Goal: Check status: Check status

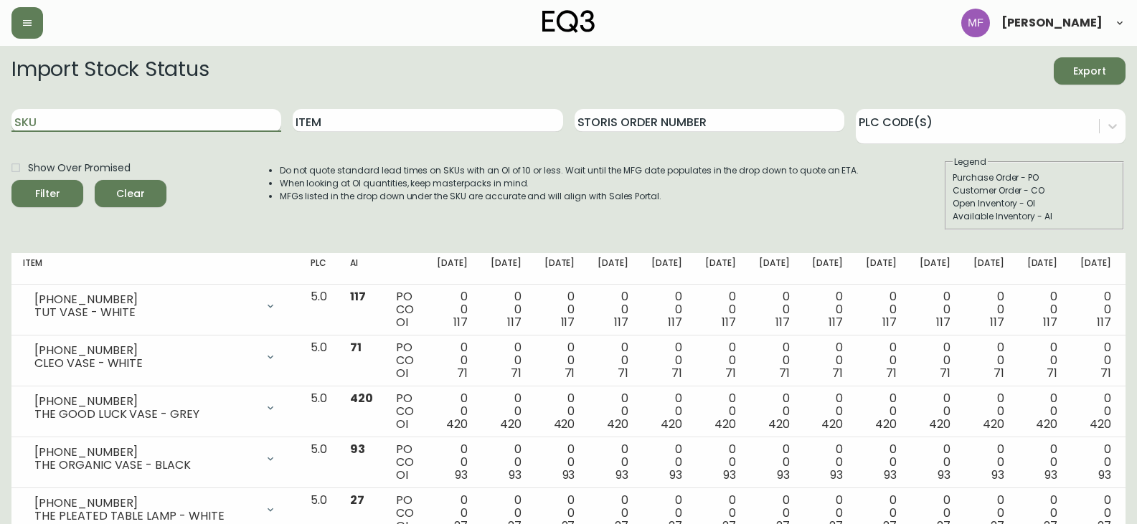
click at [196, 121] on input "SKU" at bounding box center [146, 120] width 270 height 23
paste input "[PHONE_NUMBER]"
click at [11, 180] on button "Filter" at bounding box center [47, 193] width 72 height 27
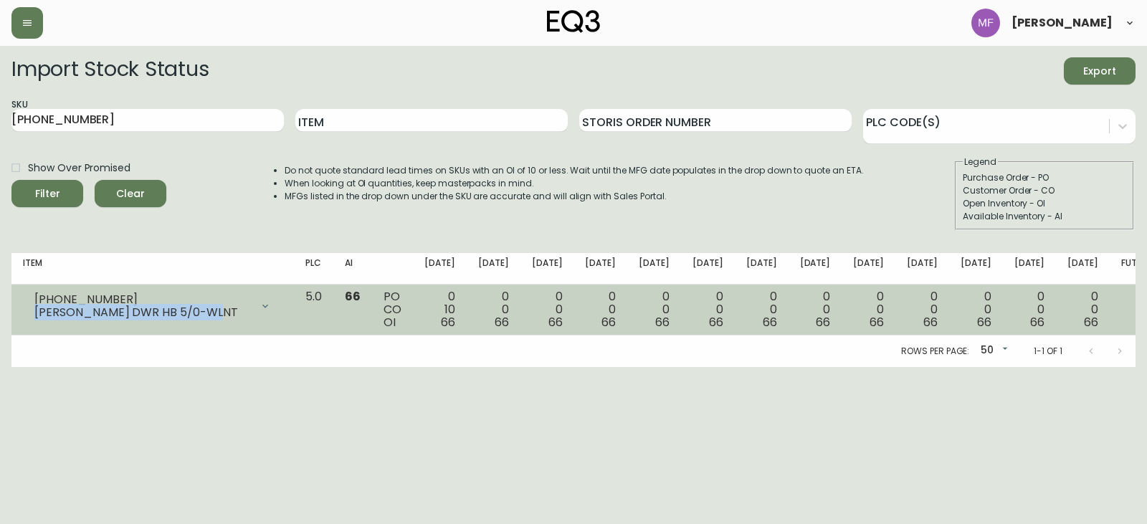
drag, startPoint x: 207, startPoint y: 314, endPoint x: 33, endPoint y: 309, distance: 173.6
click at [33, 309] on div "[PHONE_NUMBER] [PERSON_NAME] DWR HB 5/0-WLNT" at bounding box center [153, 306] width 260 height 32
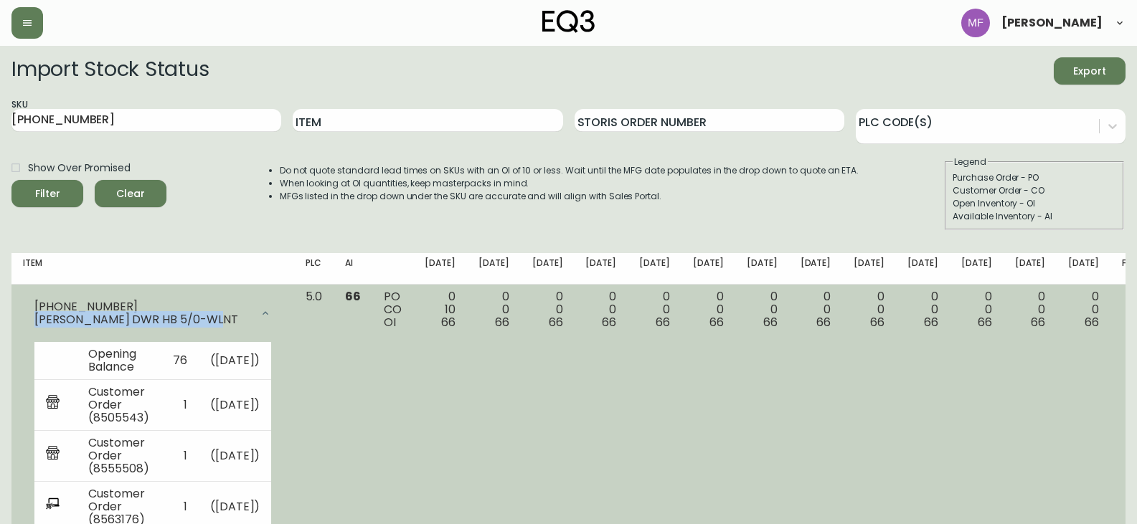
copy div "[PERSON_NAME] DWR HB 5/0-WLNT"
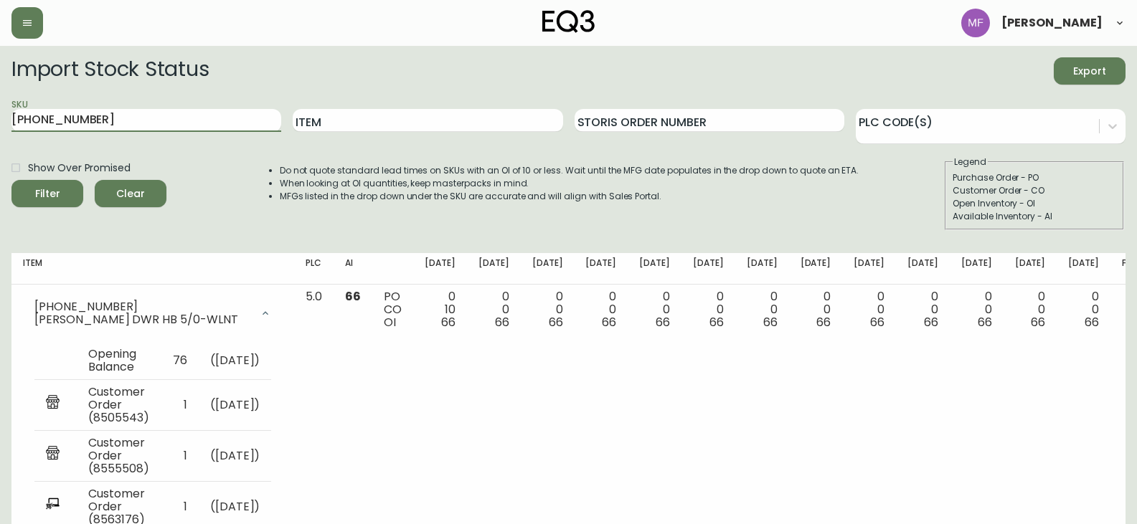
drag, startPoint x: 85, startPoint y: 118, endPoint x: 0, endPoint y: 129, distance: 85.3
click at [0, 129] on main "Import Stock Status Export SKU [PHONE_NUMBER] Item Storis Order Number PLC Code…" at bounding box center [568, 511] width 1137 height 931
paste input "19"
click at [11, 180] on button "Filter" at bounding box center [47, 193] width 72 height 27
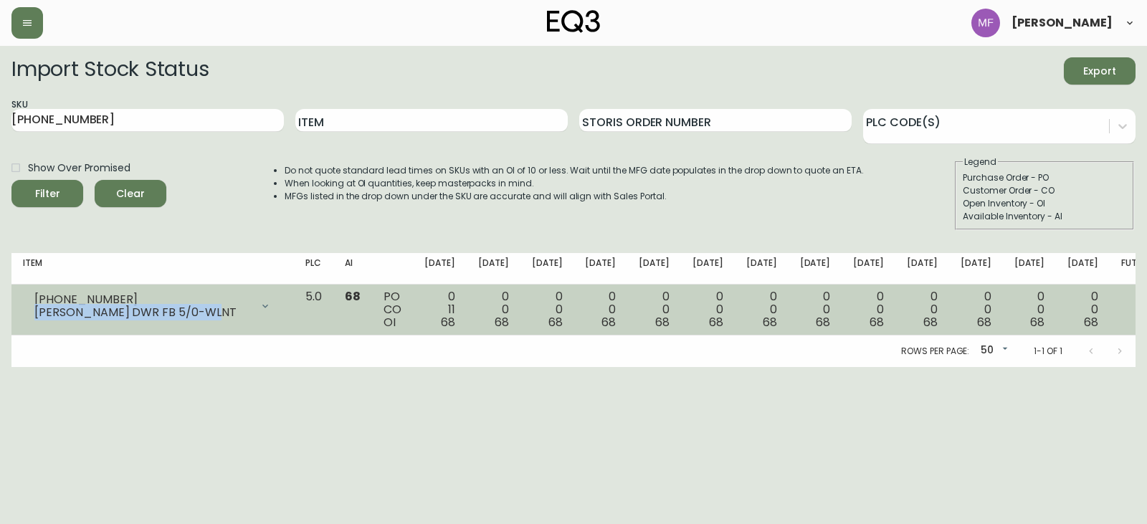
drag, startPoint x: 214, startPoint y: 309, endPoint x: 23, endPoint y: 312, distance: 190.8
click at [23, 312] on div "[PHONE_NUMBER] [PERSON_NAME] DWR FB 5/0-WLNT" at bounding box center [153, 306] width 260 height 32
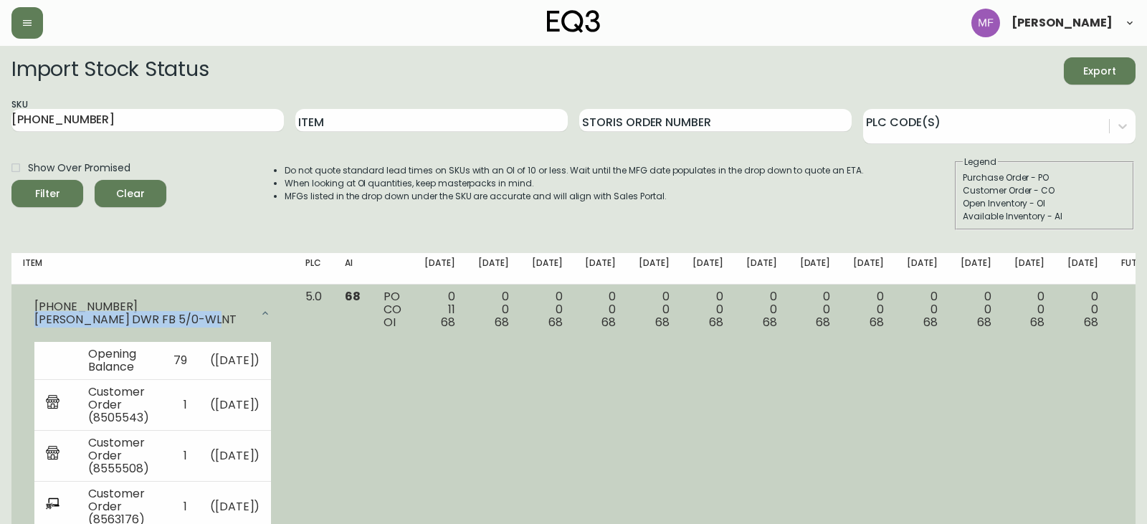
copy div "[PERSON_NAME] DWR FB 5/0-WLNT"
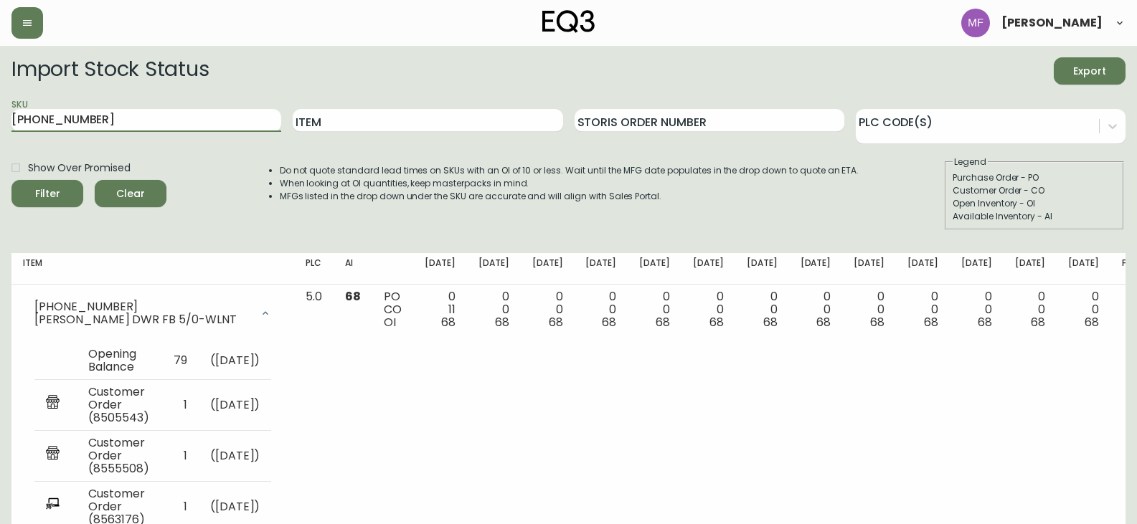
drag, startPoint x: 58, startPoint y: 119, endPoint x: 0, endPoint y: 122, distance: 58.2
paste input "45"
click at [11, 180] on button "Filter" at bounding box center [47, 193] width 72 height 27
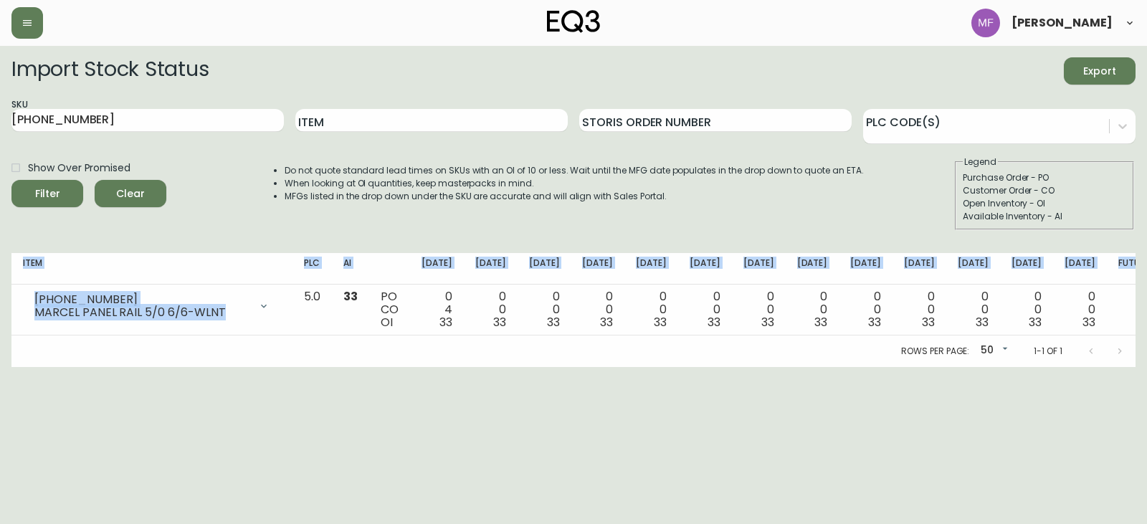
drag, startPoint x: 225, startPoint y: 311, endPoint x: 6, endPoint y: 307, distance: 219.5
click at [6, 307] on main "Import Stock Status Export SKU [PHONE_NUMBER] Item Storis Order Number PLC Code…" at bounding box center [573, 206] width 1147 height 321
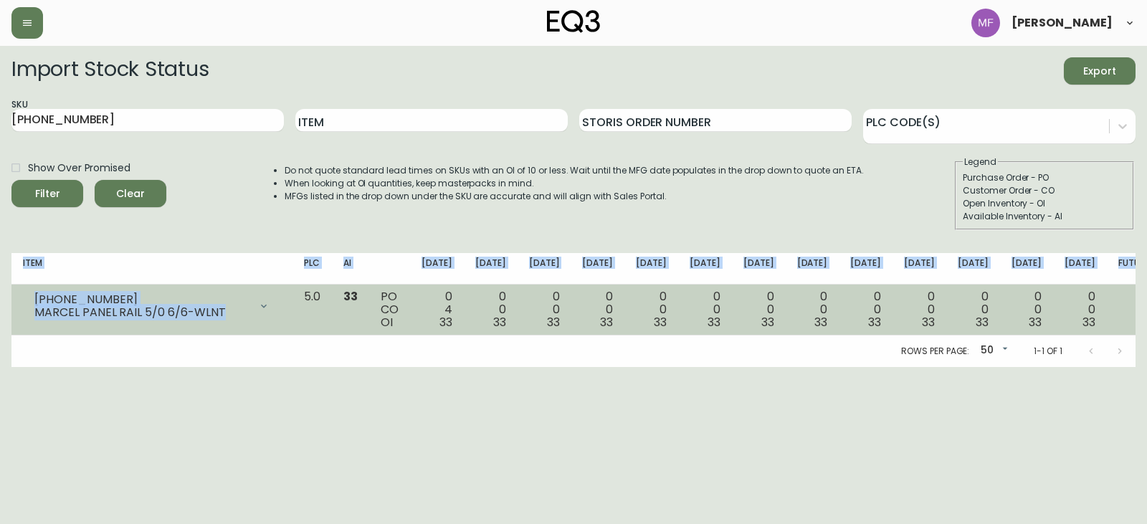
click at [214, 315] on div "MARCEL PANEL RAIL 5/0 6/6-WLNT" at bounding box center [141, 312] width 215 height 13
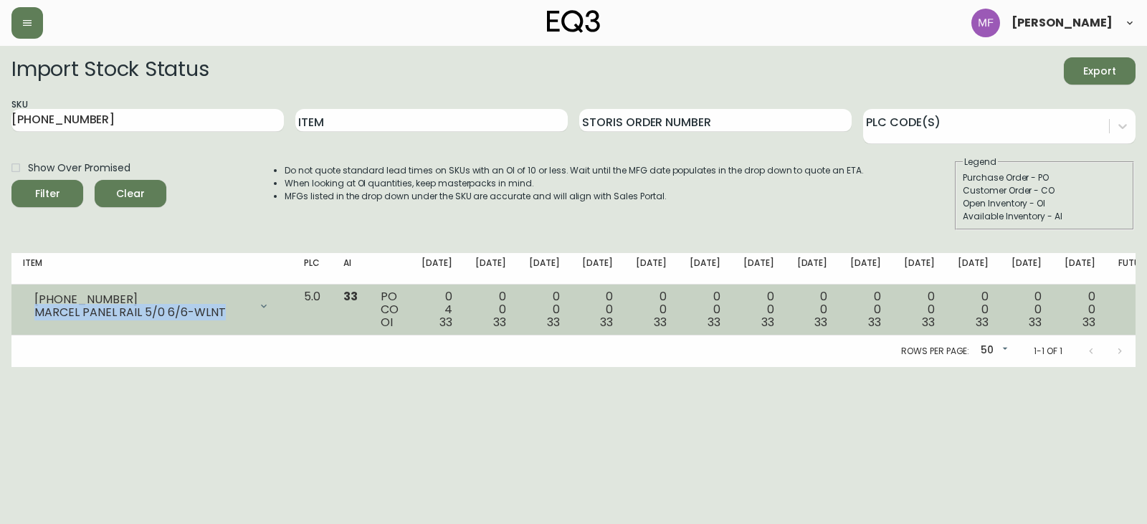
drag, startPoint x: 212, startPoint y: 313, endPoint x: 24, endPoint y: 321, distance: 187.3
click at [24, 321] on div "[PHONE_NUMBER] MARCEL PANEL RAIL 5/0 6/6-WLNT" at bounding box center [152, 306] width 258 height 32
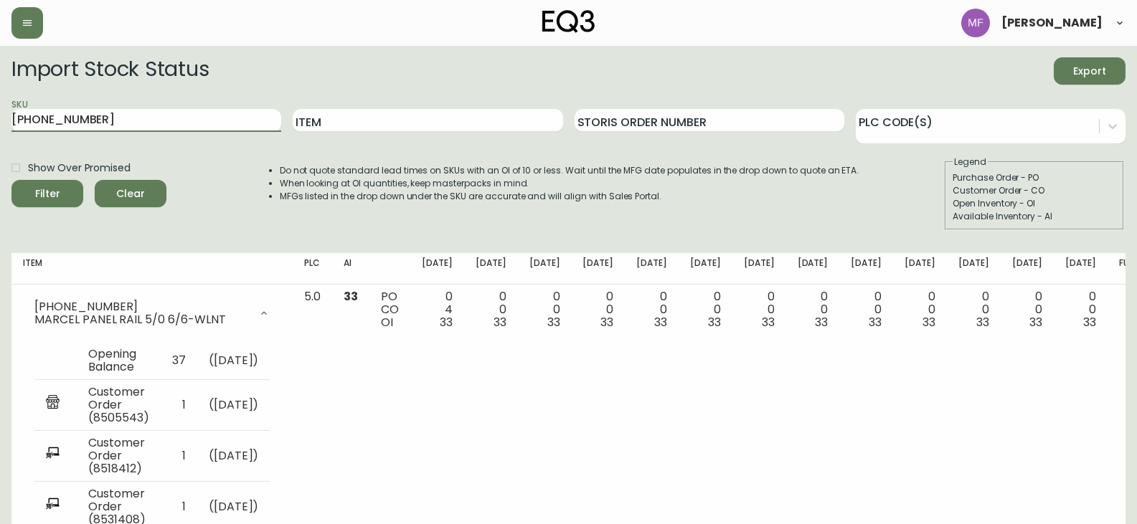
drag, startPoint x: 95, startPoint y: 121, endPoint x: 0, endPoint y: 128, distance: 95.6
click at [0, 128] on main "Import Stock Status Export SKU [PHONE_NUMBER] Item Storis Order Number PLC Code…" at bounding box center [568, 358] width 1137 height 625
paste input "[PHONE_NUMBER]"
type input "[PHONE_NUMBER]"
click at [11, 180] on button "Filter" at bounding box center [47, 193] width 72 height 27
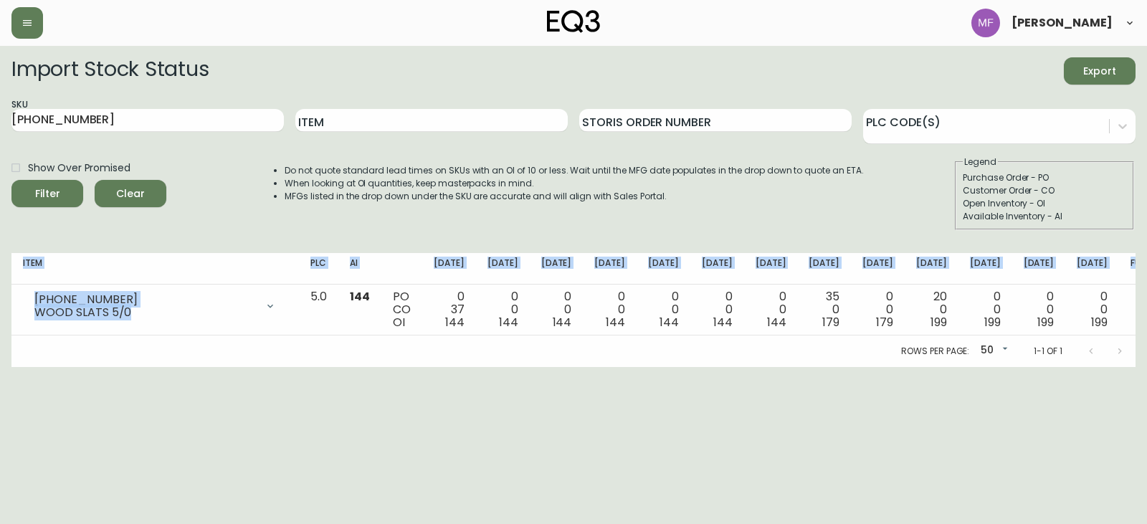
drag, startPoint x: 128, startPoint y: 313, endPoint x: 6, endPoint y: 323, distance: 122.3
click at [6, 323] on main "Import Stock Status Export SKU [PHONE_NUMBER] Item Storis Order Number PLC Code…" at bounding box center [573, 206] width 1147 height 321
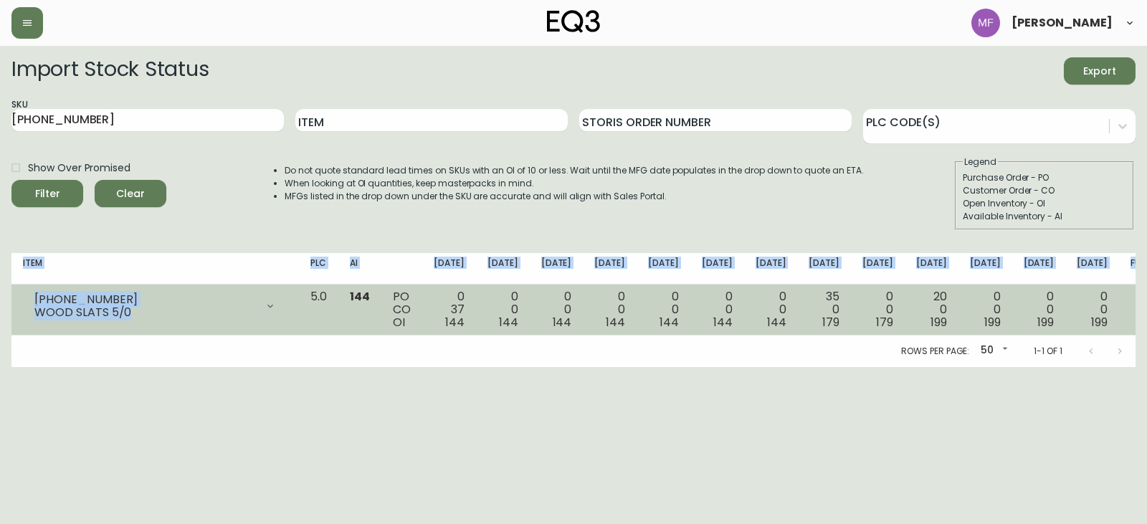
drag, startPoint x: 98, startPoint y: 308, endPoint x: 122, endPoint y: 313, distance: 24.2
click at [99, 307] on div "WOOD SLATS 5/0" at bounding box center [145, 312] width 222 height 13
click at [145, 316] on div "WOOD SLATS 5/0" at bounding box center [145, 312] width 222 height 13
drag, startPoint x: 135, startPoint y: 316, endPoint x: 125, endPoint y: 313, distance: 10.3
click at [134, 316] on div "WOOD SLATS 5/0" at bounding box center [145, 312] width 222 height 13
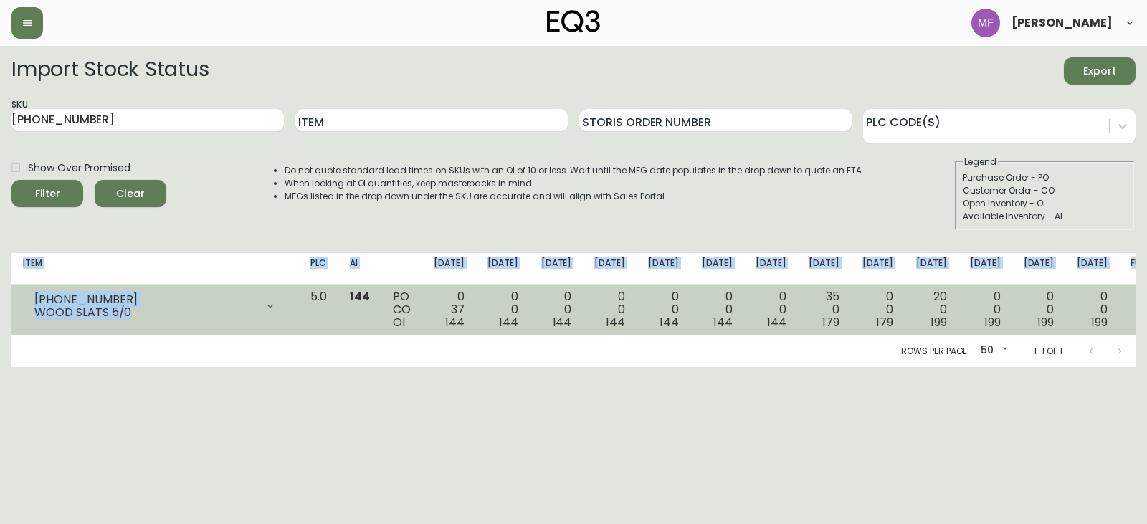
click at [125, 313] on div "WOOD SLATS 5/0" at bounding box center [145, 312] width 222 height 13
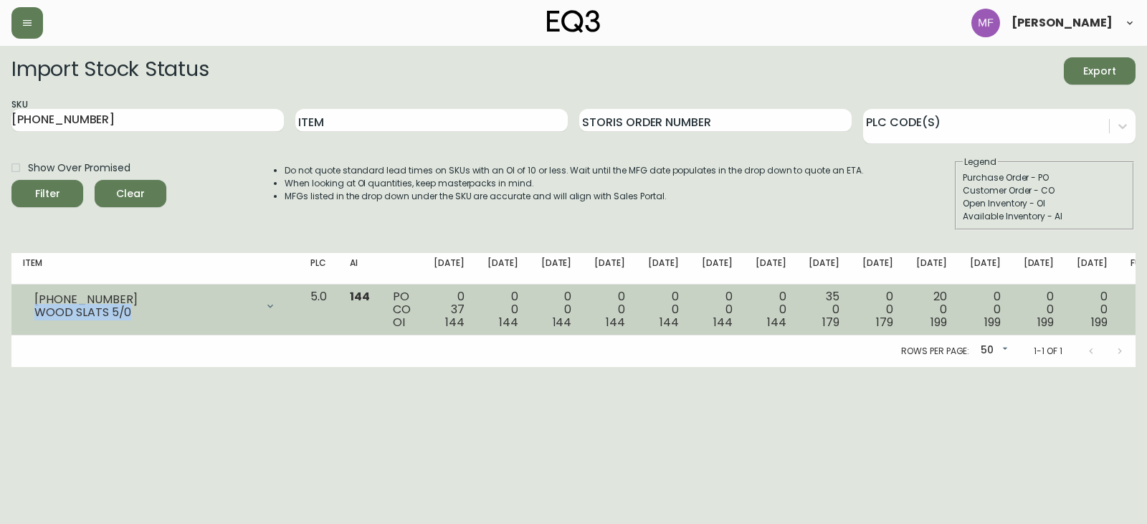
drag, startPoint x: 128, startPoint y: 311, endPoint x: 32, endPoint y: 320, distance: 96.5
click at [32, 320] on div "[PHONE_NUMBER] WOOD SLATS 5/0" at bounding box center [155, 306] width 265 height 32
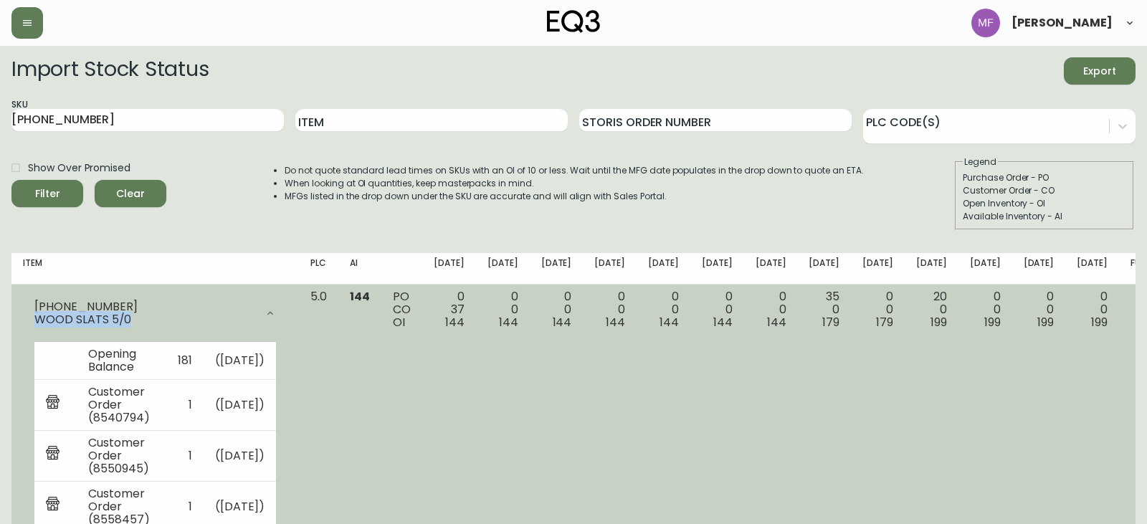
copy div "WOOD SLATS 5/0"
